Goal: Find specific page/section: Find specific page/section

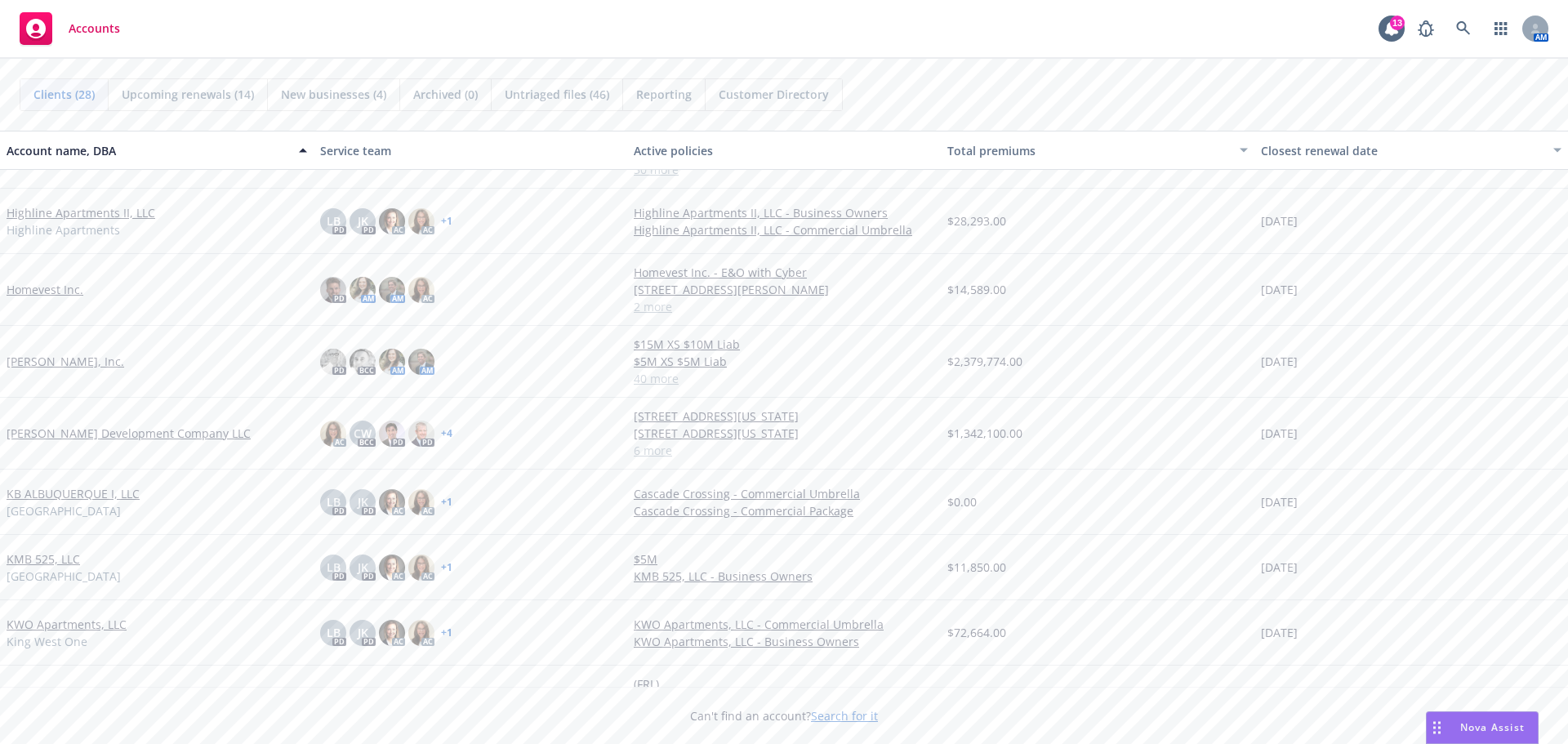
scroll to position [673, 0]
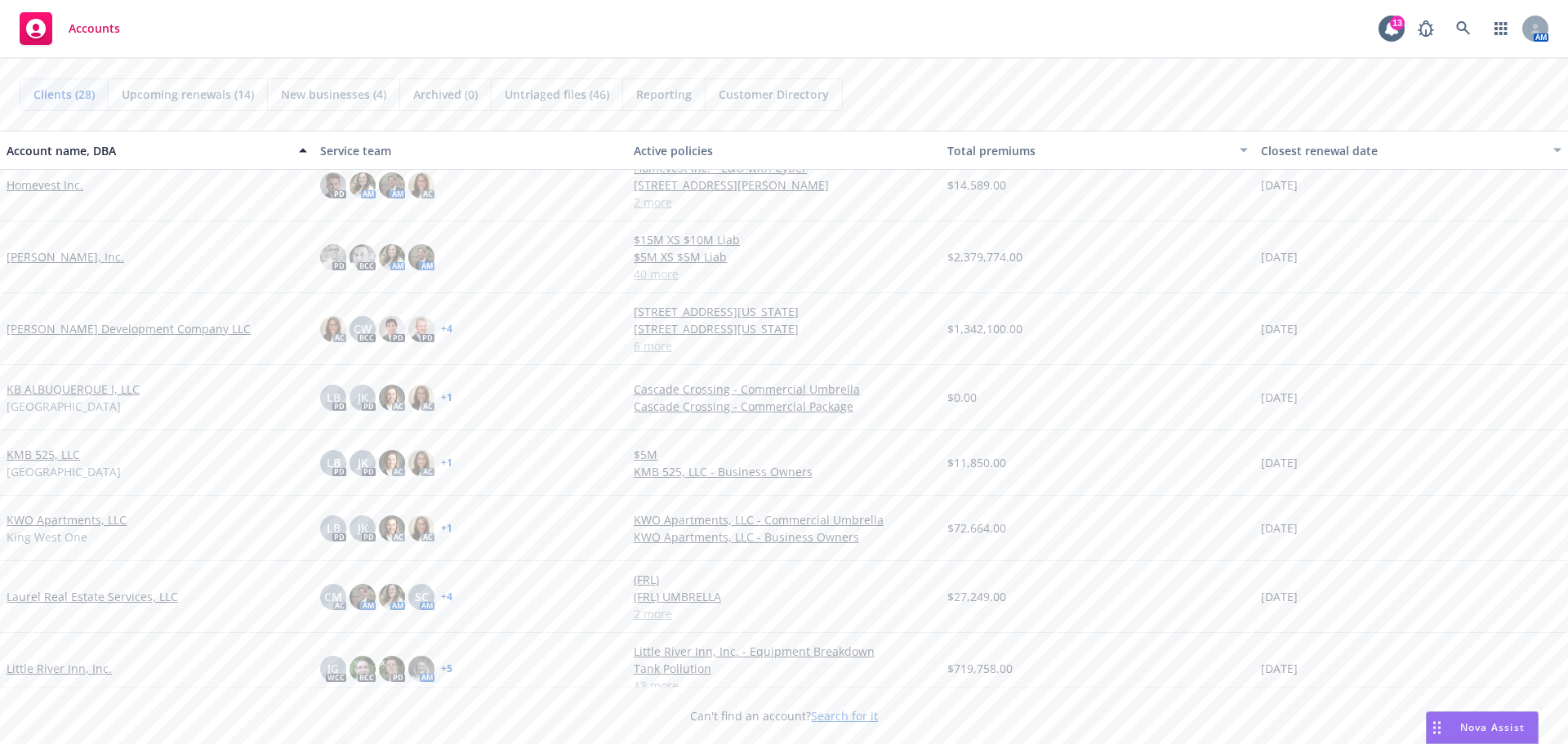
click at [54, 252] on link "[PERSON_NAME], Inc." at bounding box center [65, 256] width 118 height 17
click at [54, 253] on link "[PERSON_NAME], Inc." at bounding box center [65, 256] width 118 height 17
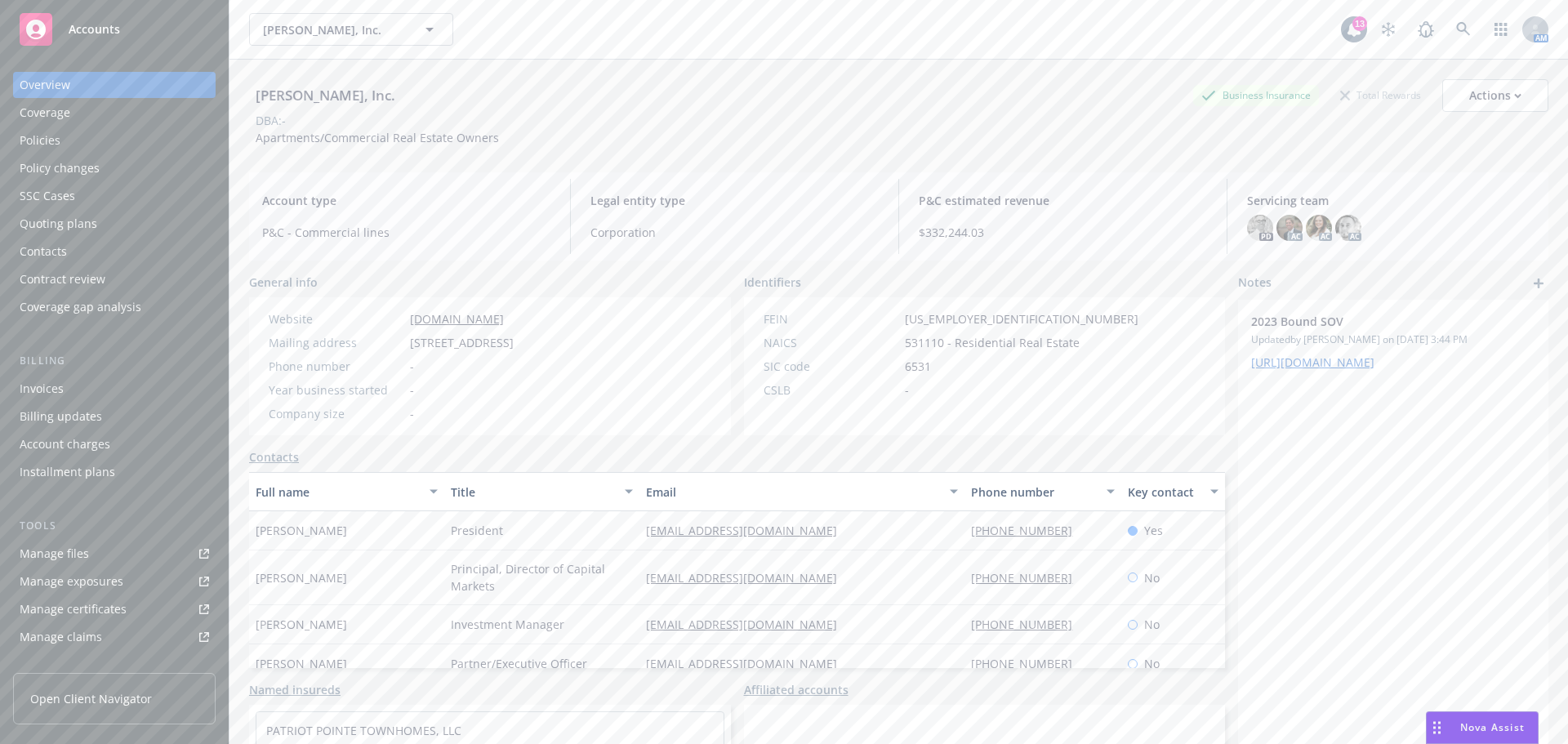
click at [71, 133] on div "Policies" at bounding box center [114, 141] width 189 height 26
